Goal: Information Seeking & Learning: Learn about a topic

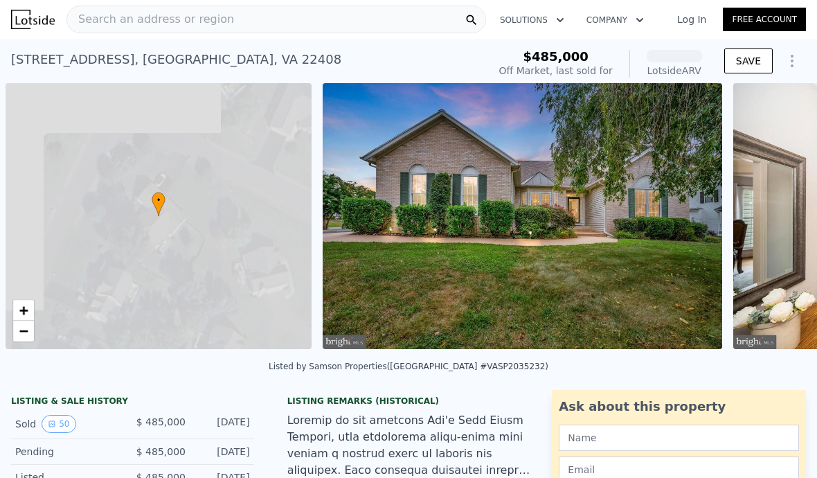
scroll to position [0, 6]
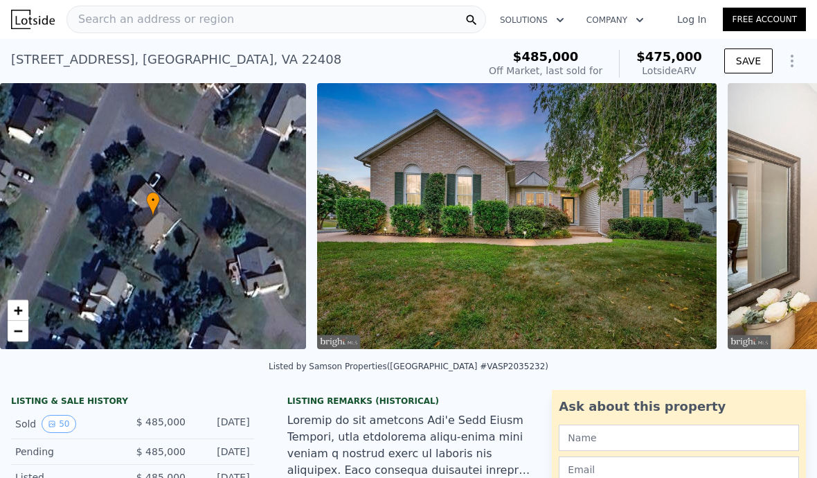
click at [259, 22] on div "Search an address or region" at bounding box center [277, 20] width 420 height 28
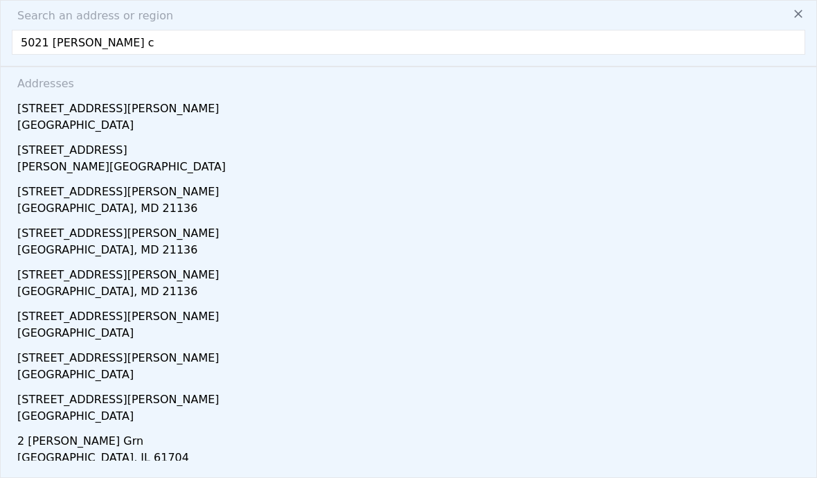
type input "5021 [PERSON_NAME] ct"
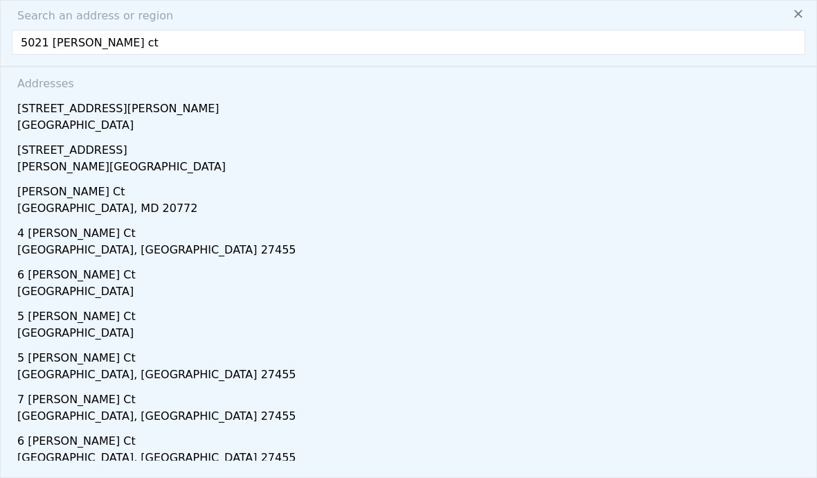
click at [64, 121] on div "[GEOGRAPHIC_DATA]" at bounding box center [411, 126] width 788 height 19
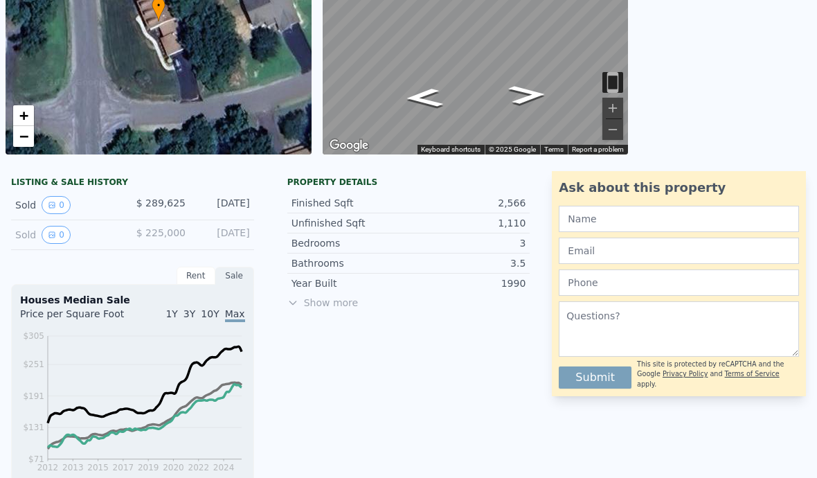
scroll to position [189, 0]
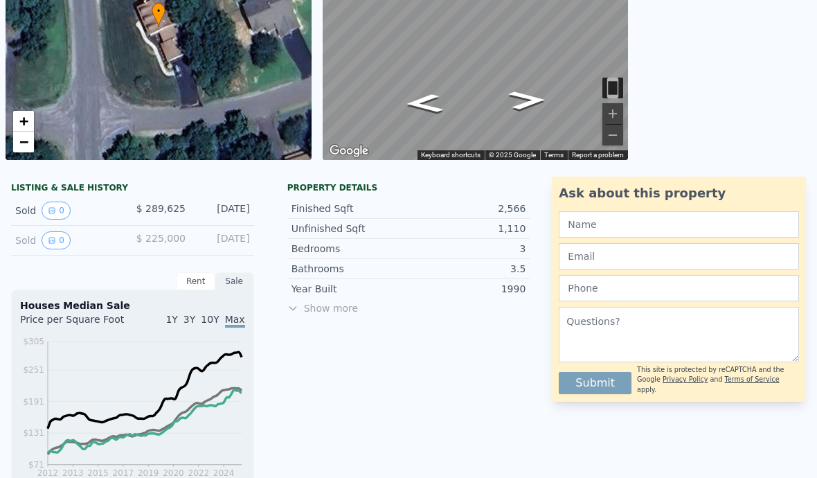
click at [50, 211] on icon "View historical data" at bounding box center [52, 211] width 6 height 6
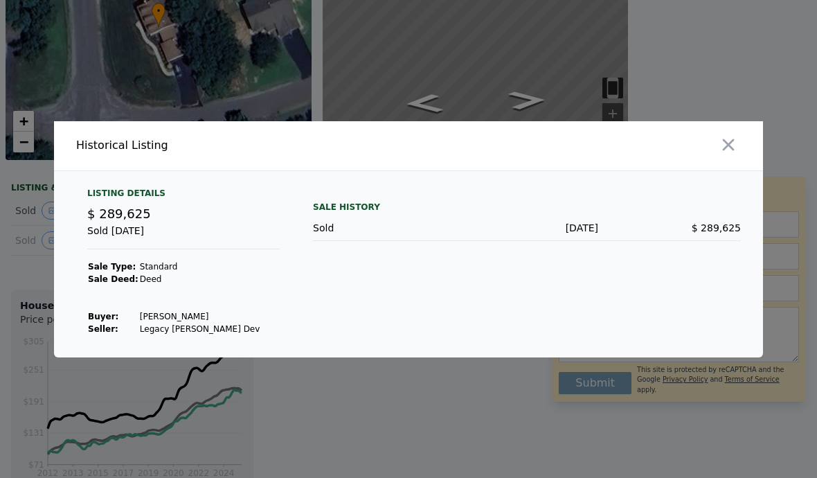
click at [741, 157] on button "button" at bounding box center [728, 144] width 25 height 25
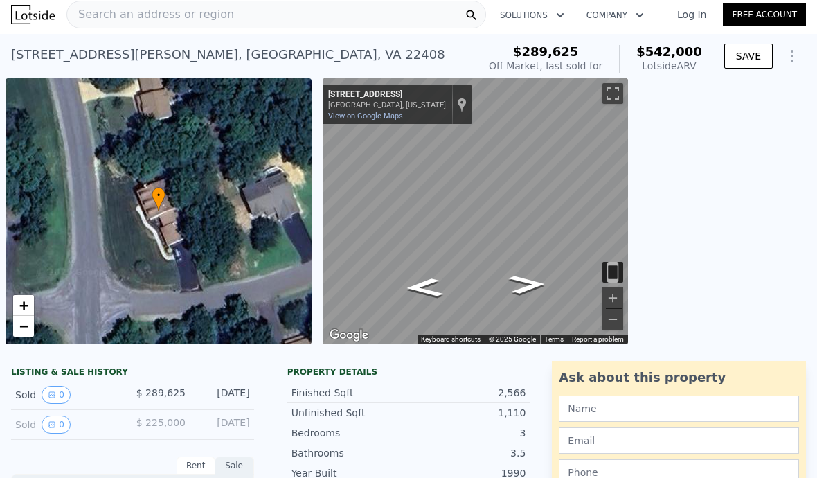
scroll to position [3, 0]
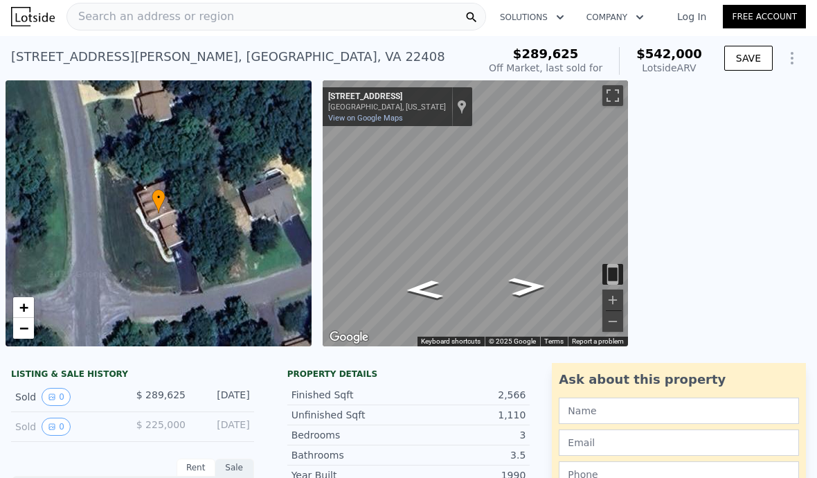
click at [228, 12] on div "Search an address or region" at bounding box center [277, 17] width 420 height 28
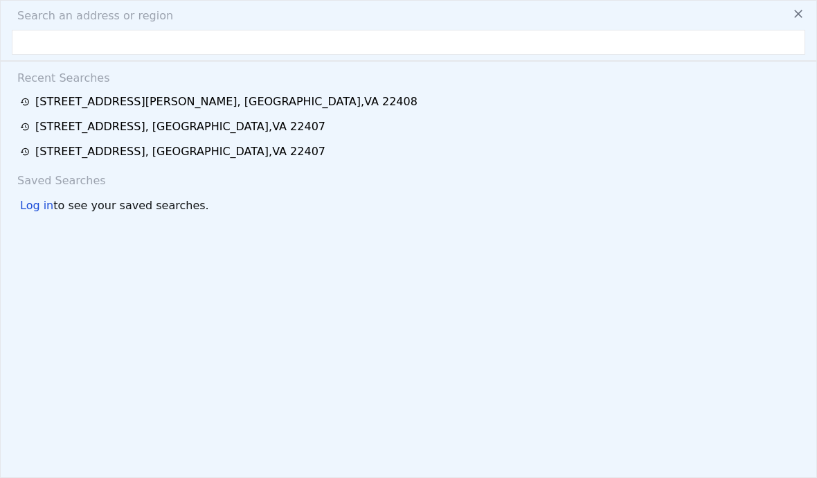
click at [105, 109] on div "[STREET_ADDRESS][PERSON_NAME]" at bounding box center [226, 102] width 382 height 17
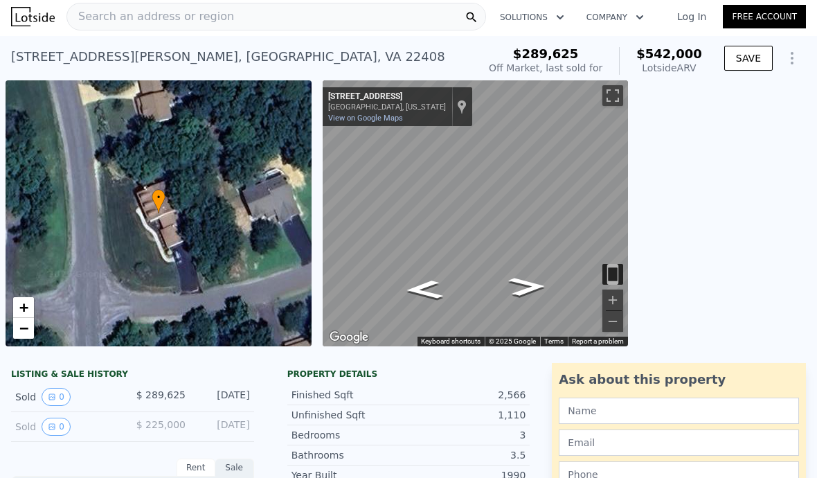
click at [94, 20] on span "Search an address or region" at bounding box center [150, 16] width 167 height 17
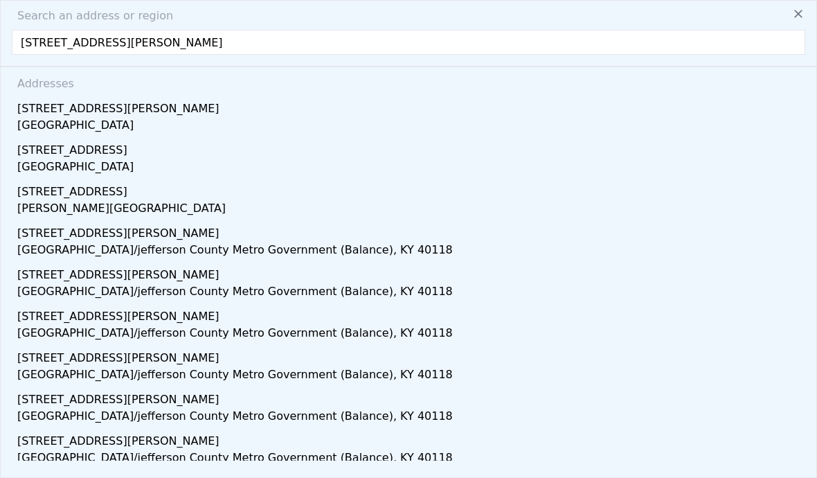
click at [120, 41] on input "[STREET_ADDRESS][PERSON_NAME]" at bounding box center [409, 42] width 794 height 25
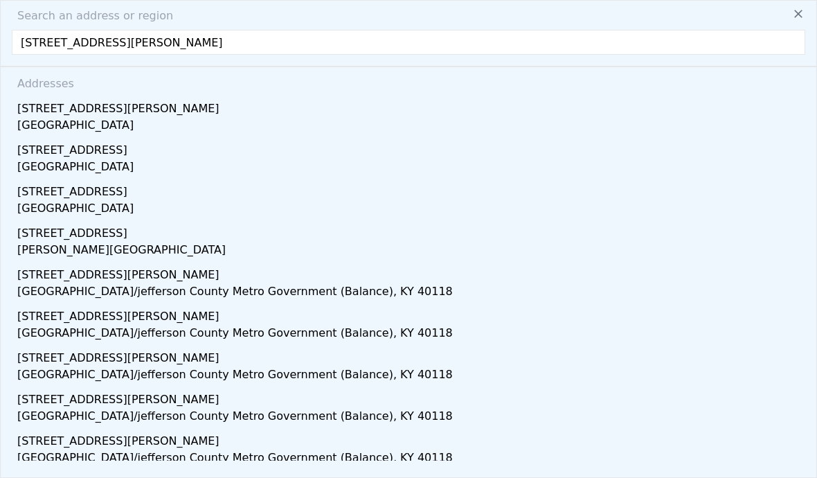
click at [141, 45] on input "[STREET_ADDRESS][PERSON_NAME]" at bounding box center [409, 42] width 794 height 25
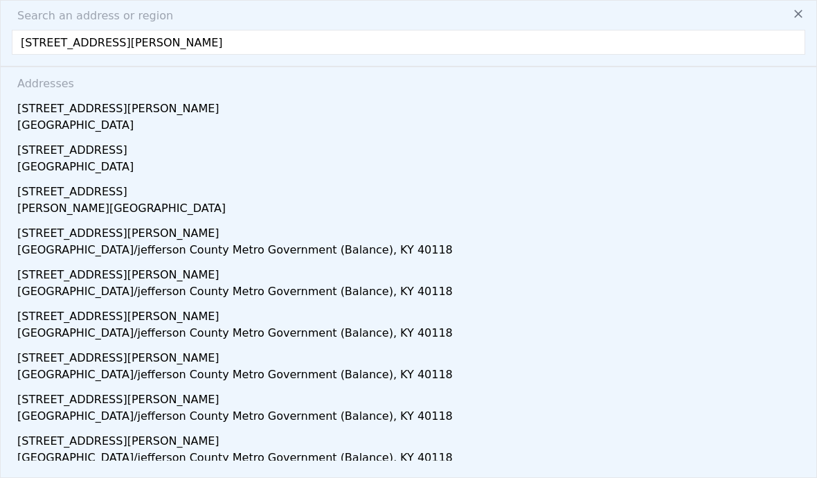
click at [303, 39] on input "[STREET_ADDRESS][PERSON_NAME]" at bounding box center [409, 42] width 794 height 25
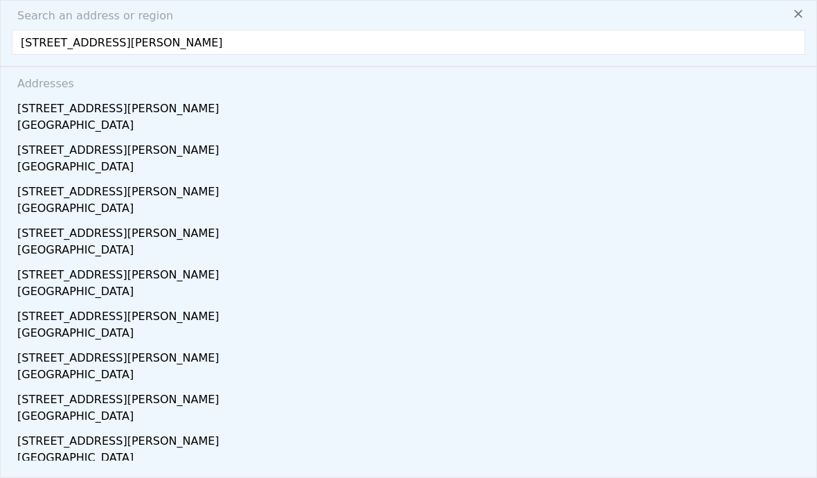
click at [53, 46] on input "[STREET_ADDRESS][PERSON_NAME]" at bounding box center [409, 42] width 794 height 25
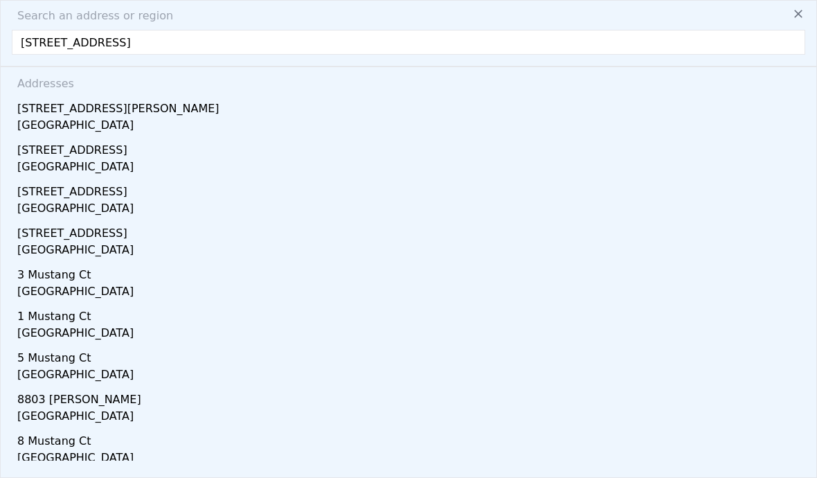
click at [70, 44] on input "[STREET_ADDRESS]" at bounding box center [409, 42] width 794 height 25
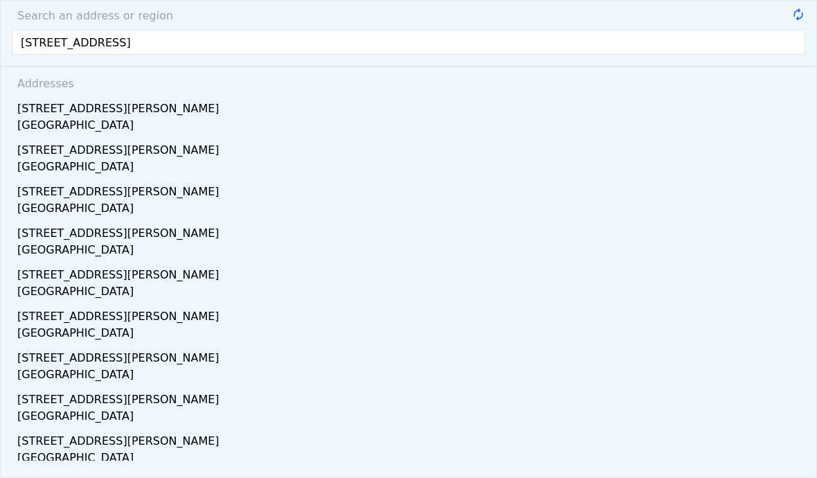
type input "[STREET_ADDRESS][PERSON_NAME]"
click at [71, 166] on div "[GEOGRAPHIC_DATA]" at bounding box center [411, 168] width 788 height 19
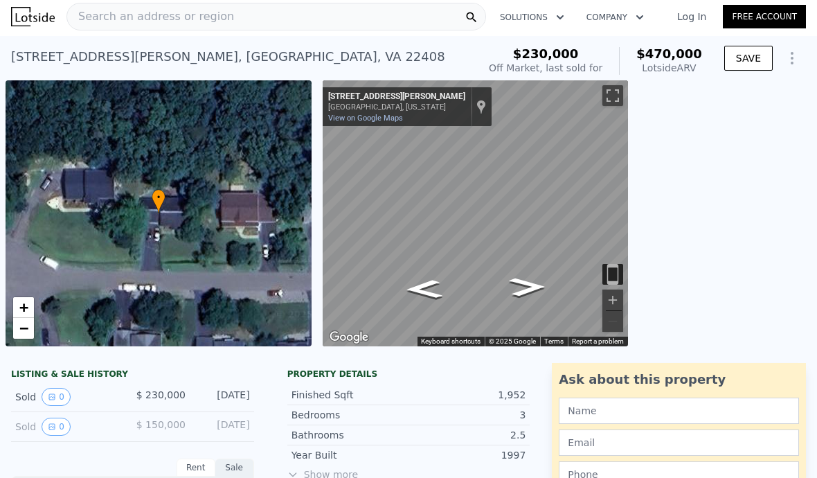
click at [86, 19] on span "Search an address or region" at bounding box center [150, 16] width 167 height 17
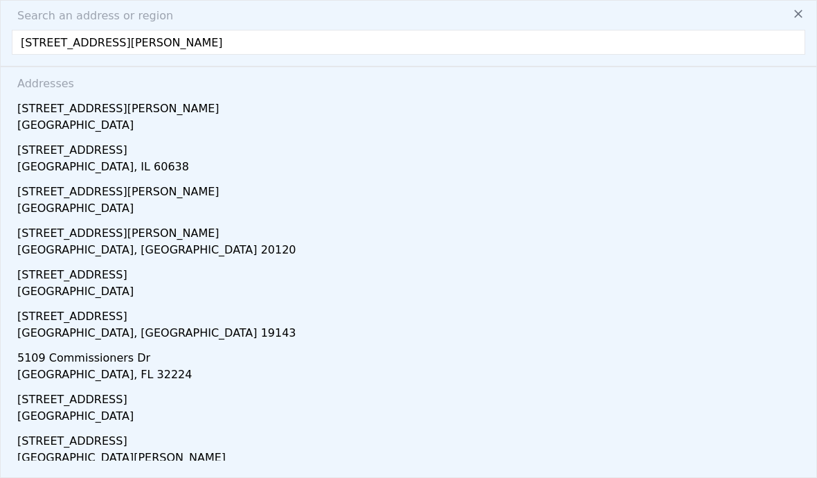
type input "[STREET_ADDRESS][PERSON_NAME]"
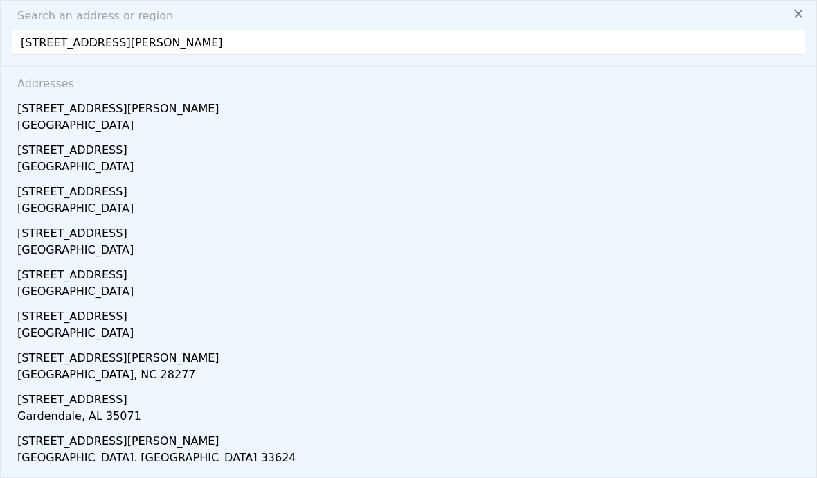
click at [96, 117] on div "[GEOGRAPHIC_DATA]" at bounding box center [411, 126] width 788 height 19
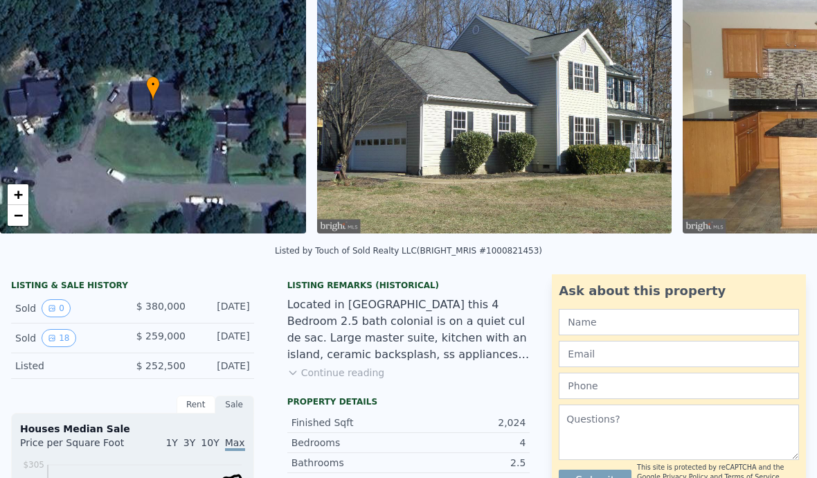
scroll to position [118, 0]
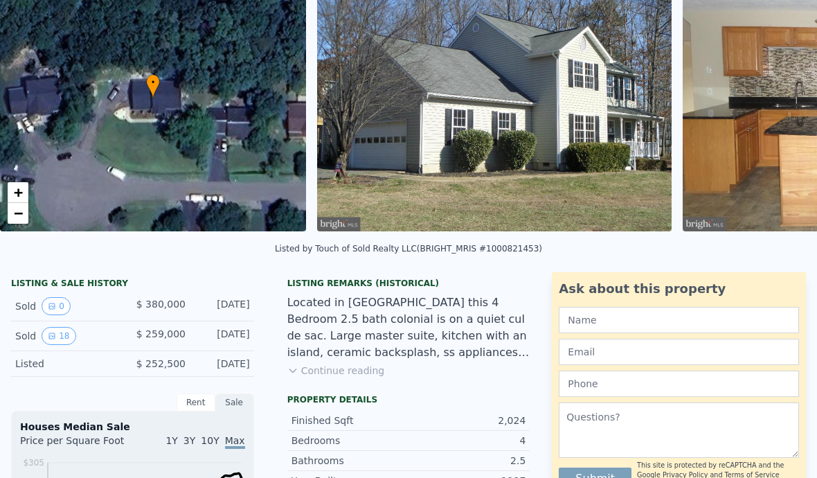
click at [53, 337] on icon "View historical data" at bounding box center [52, 336] width 8 height 8
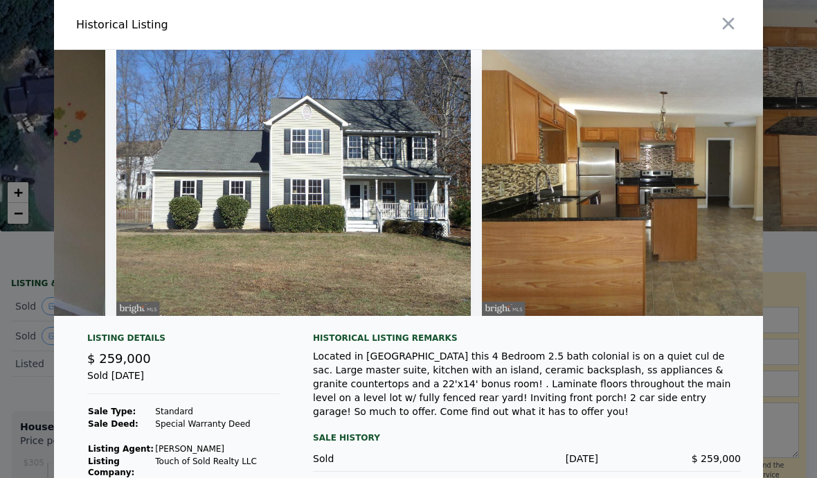
scroll to position [0, 5442]
